Goal: Navigation & Orientation: Find specific page/section

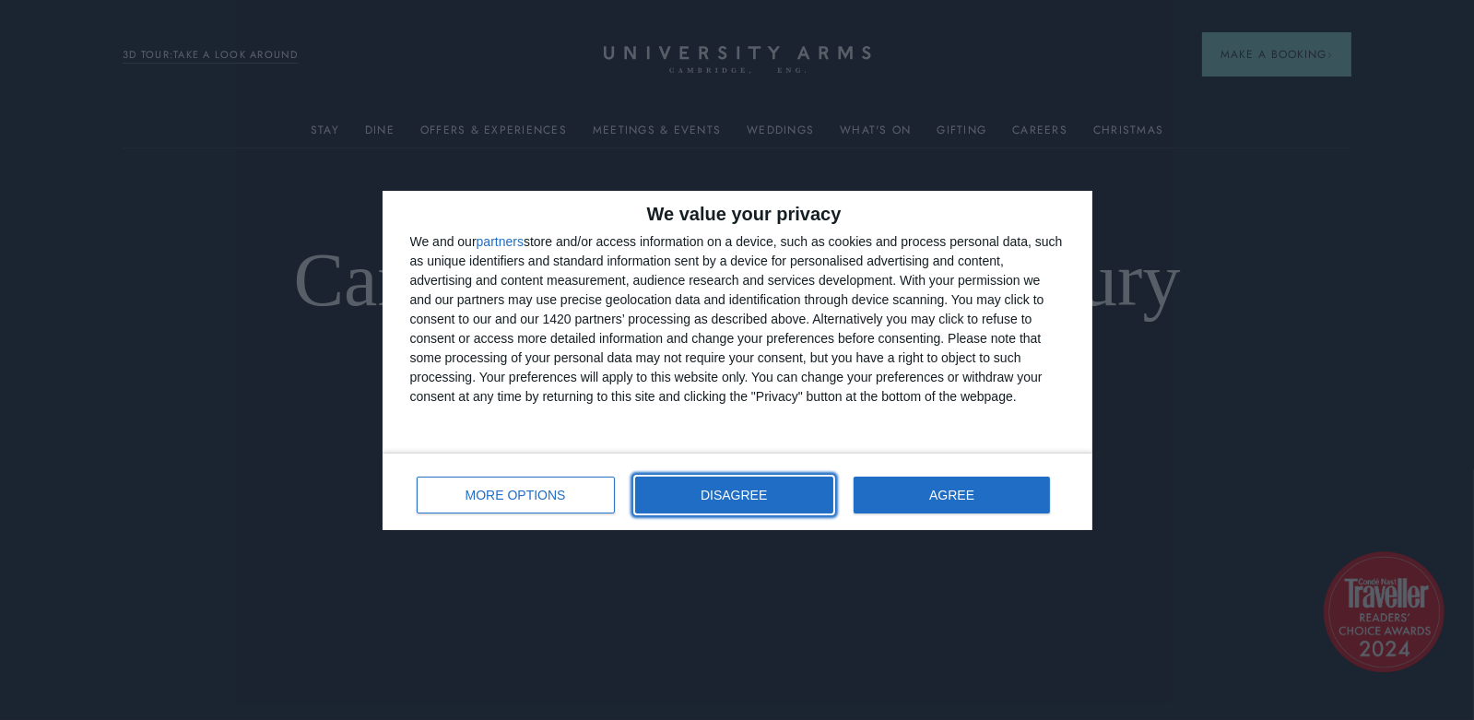
click at [728, 492] on span "DISAGREE" at bounding box center [734, 495] width 66 height 13
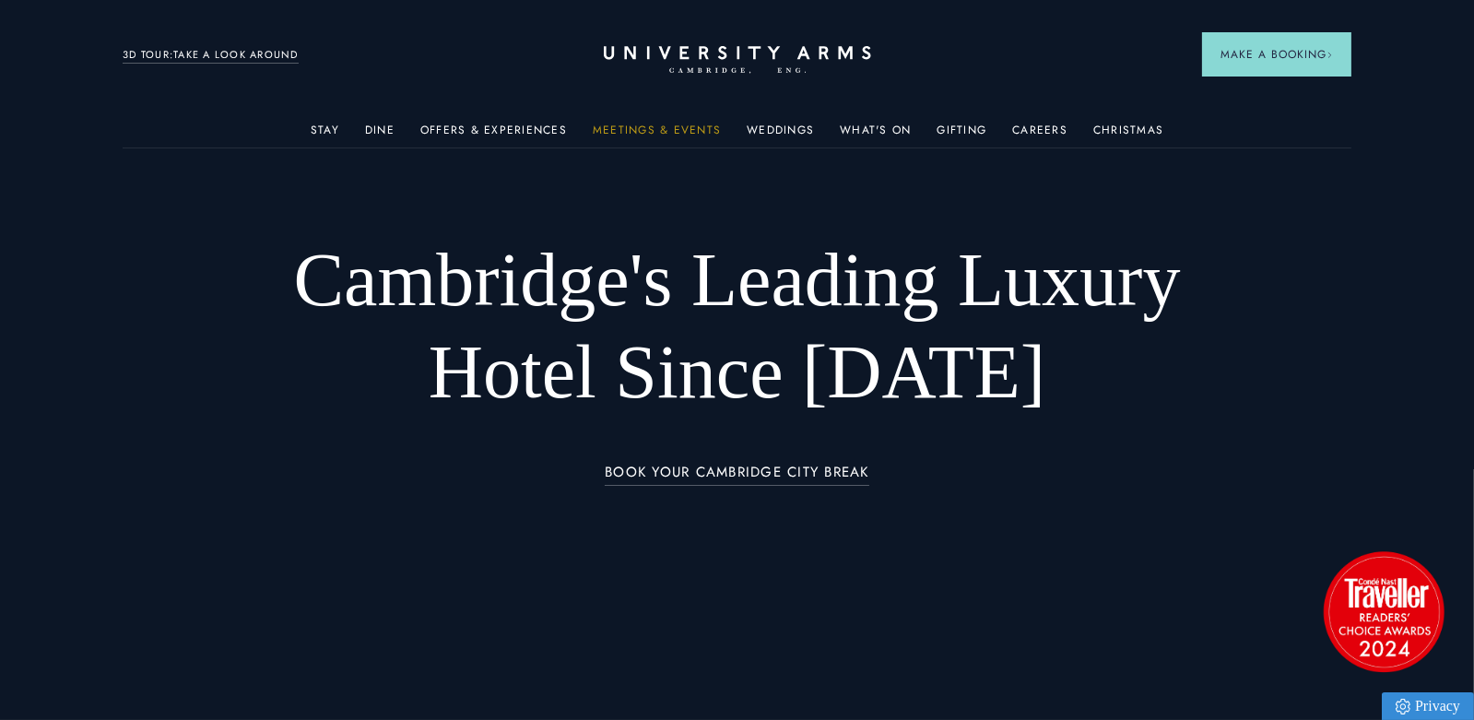
click at [662, 127] on link "Meetings & Events" at bounding box center [657, 136] width 128 height 24
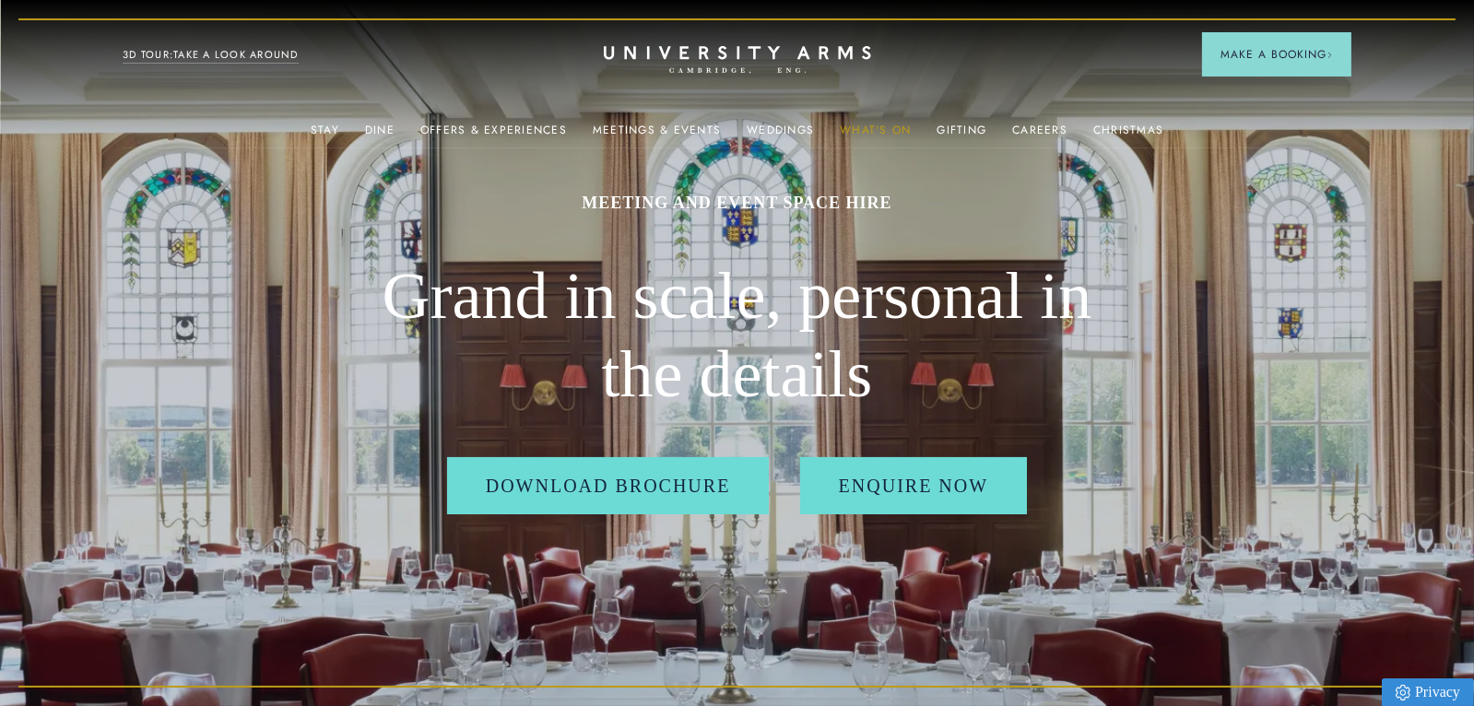
click at [876, 125] on link "What's On" at bounding box center [875, 136] width 71 height 24
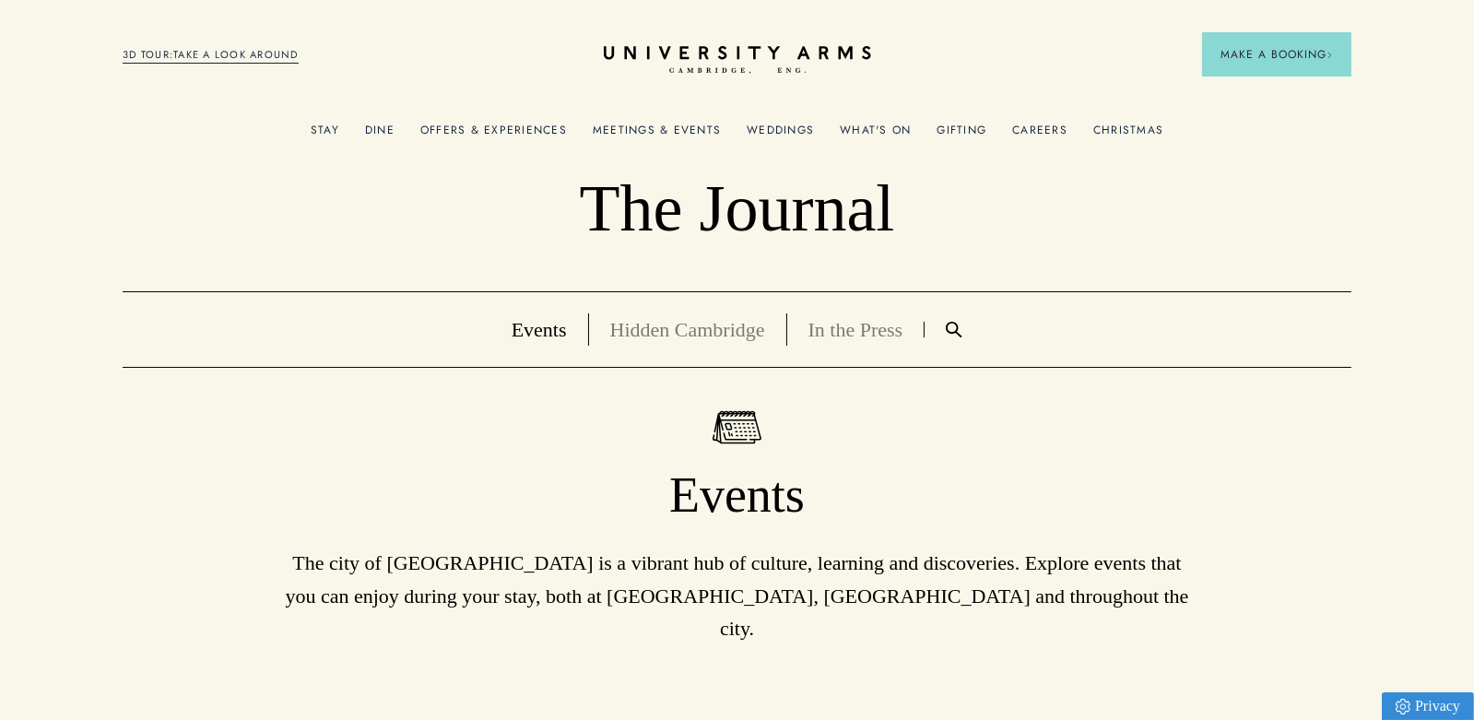
click at [500, 133] on link "Offers & Experiences" at bounding box center [493, 136] width 147 height 24
